Goal: Use online tool/utility: Utilize a website feature to perform a specific function

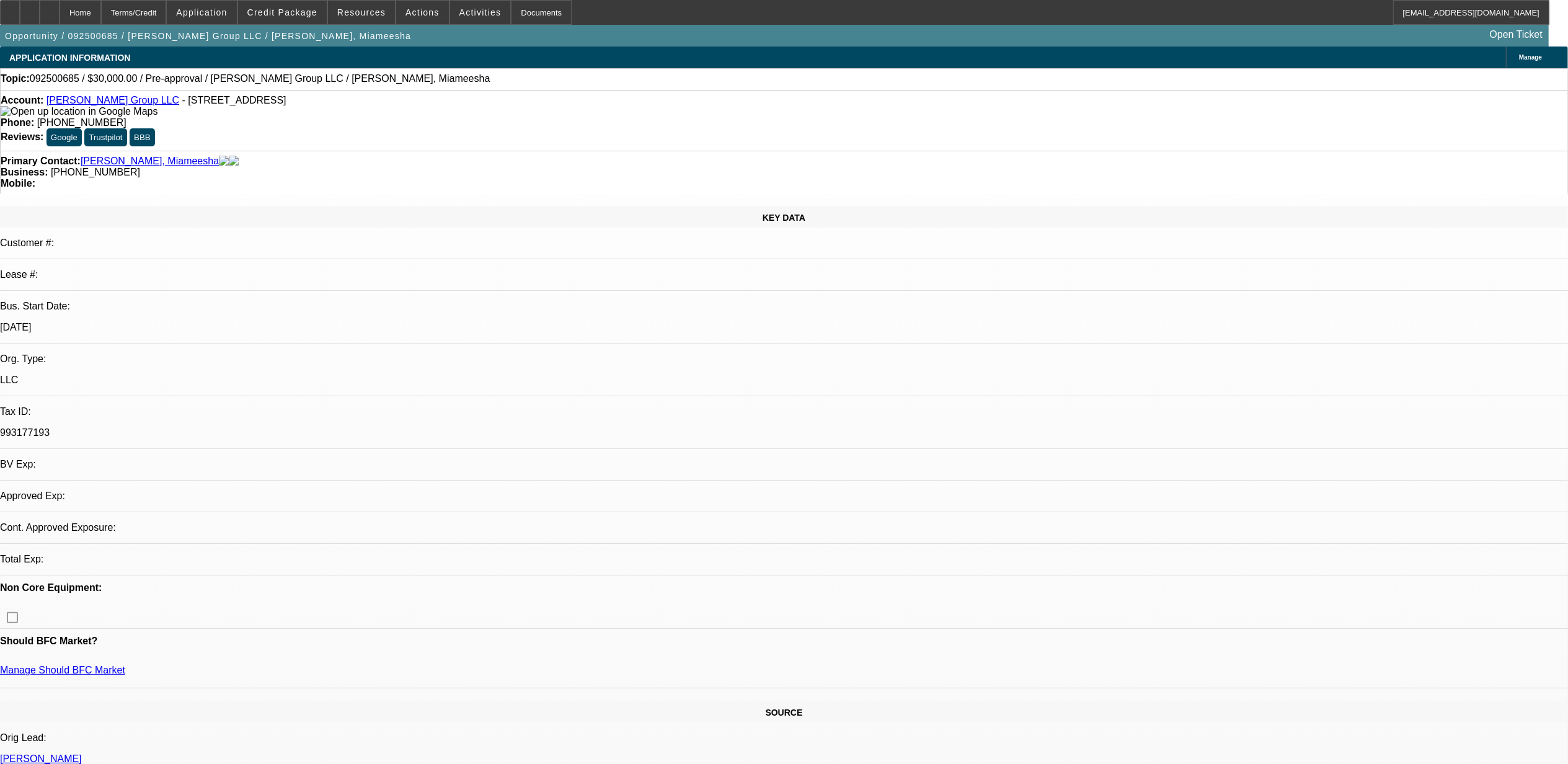
select select "0"
select select "2"
select select "0.1"
select select "1"
select select "2"
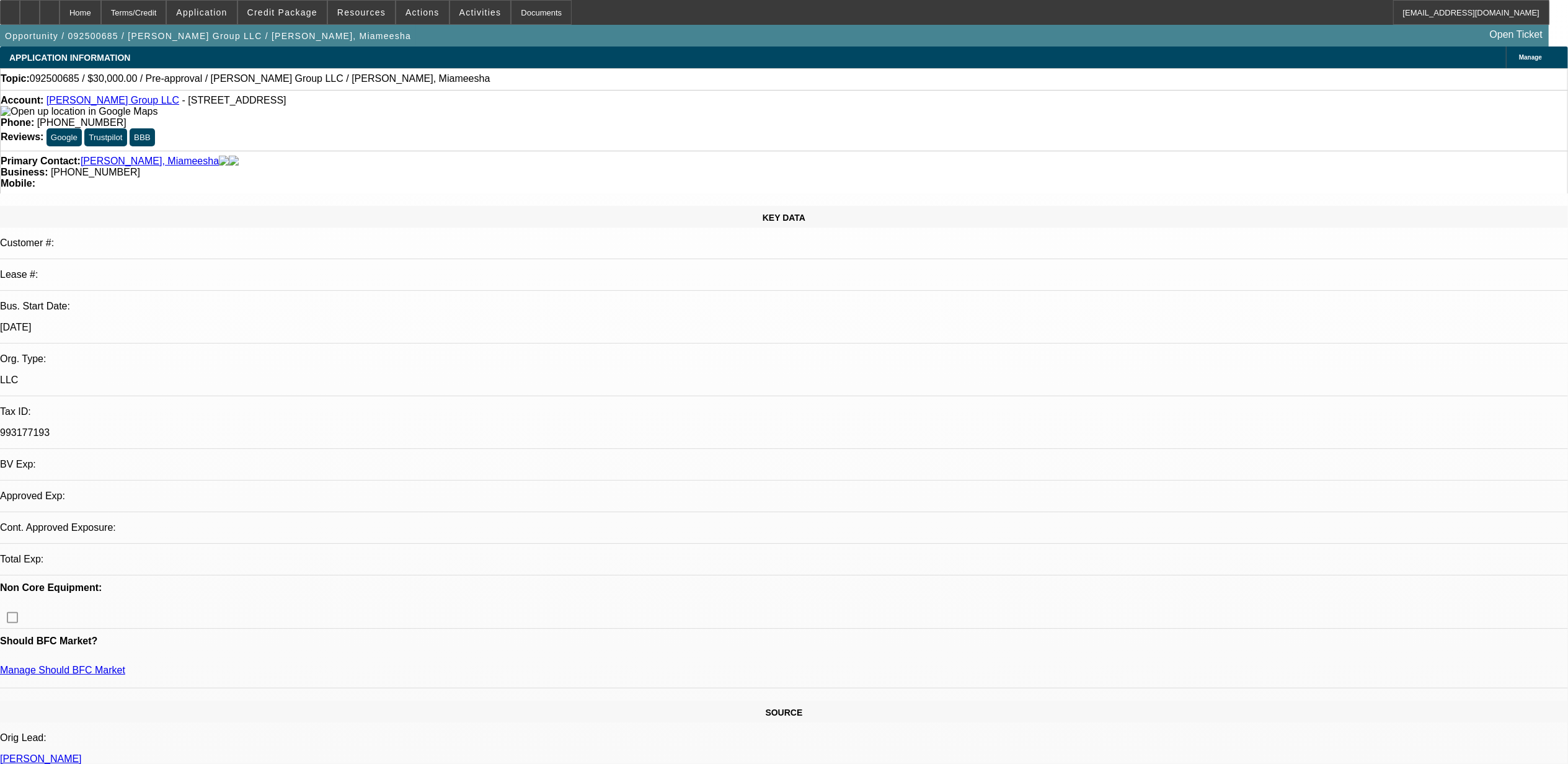
select select "4"
select select "0"
select select "2"
select select "0.1"
select select "1"
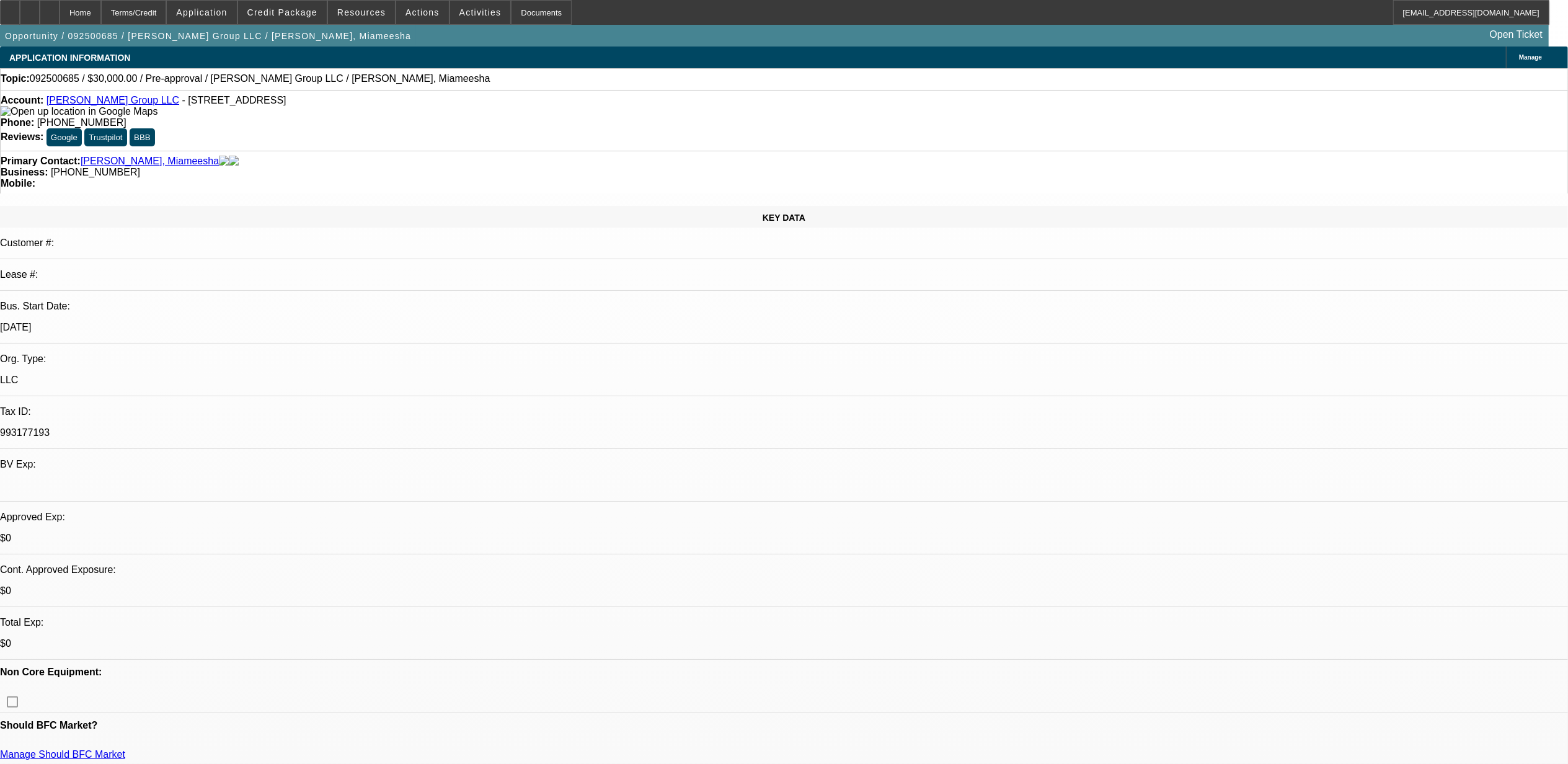
select select "2"
select select "4"
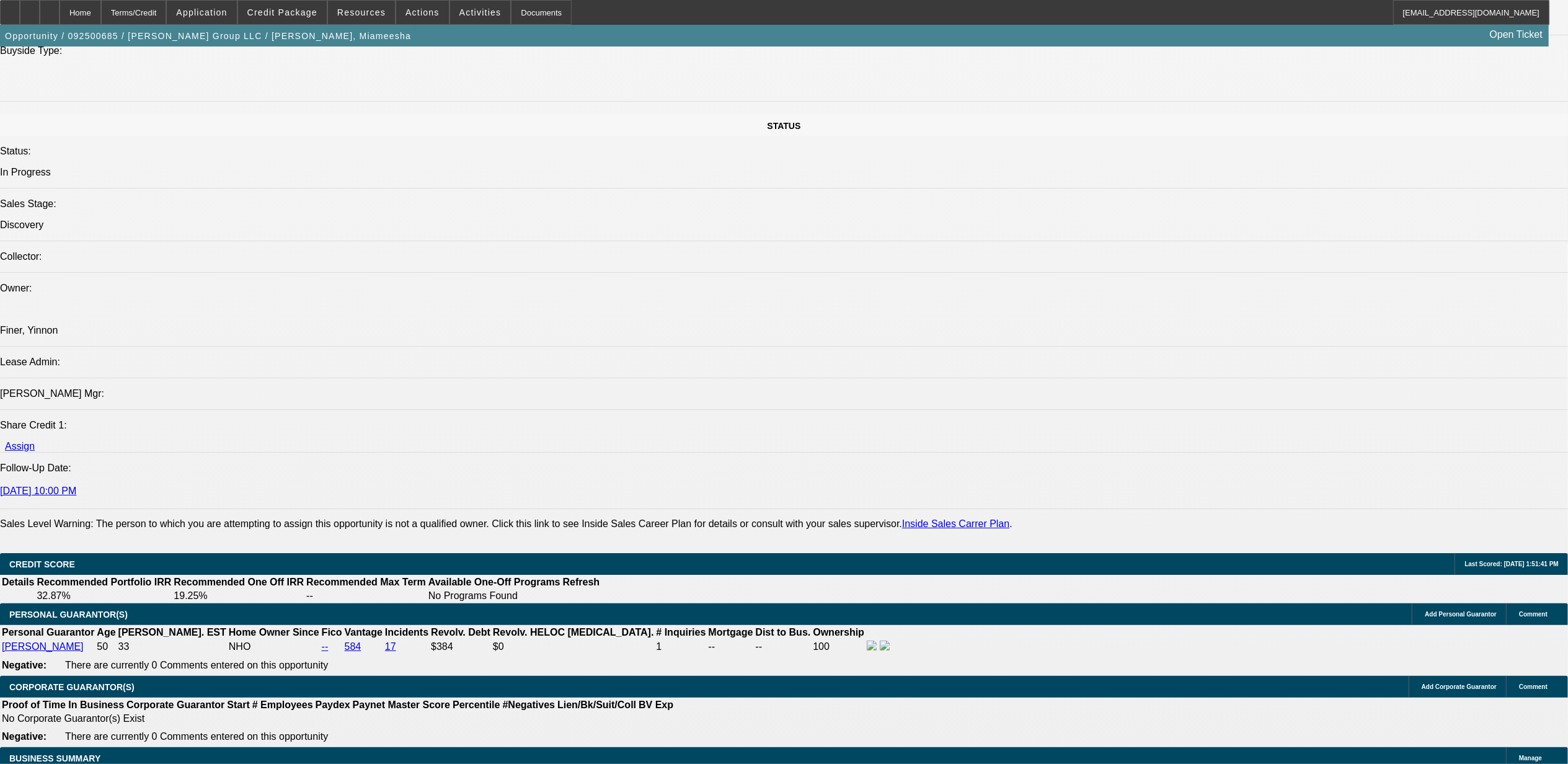
scroll to position [1322, 0]
